Goal: Navigation & Orientation: Go to known website

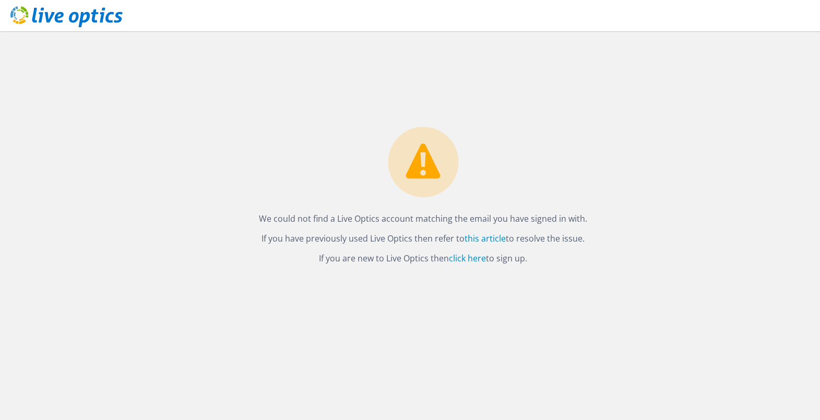
click at [67, 17] on icon at bounding box center [66, 16] width 112 height 21
